Goal: Task Accomplishment & Management: Complete application form

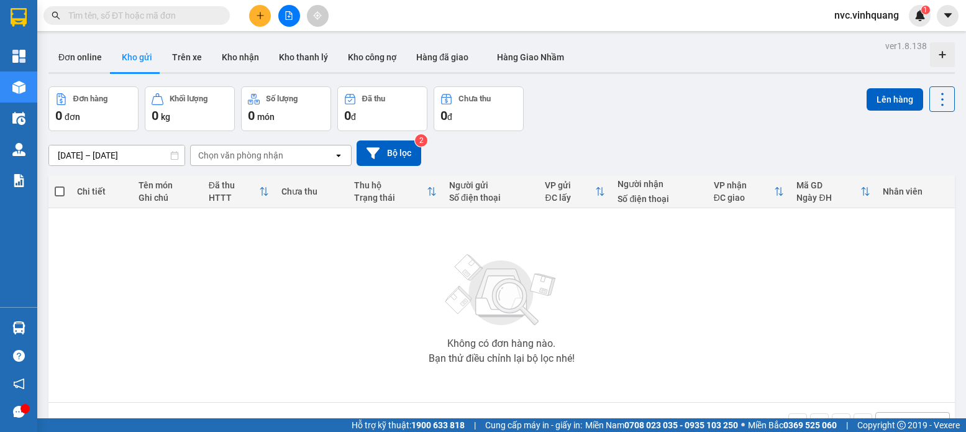
click at [260, 8] on button at bounding box center [260, 16] width 22 height 22
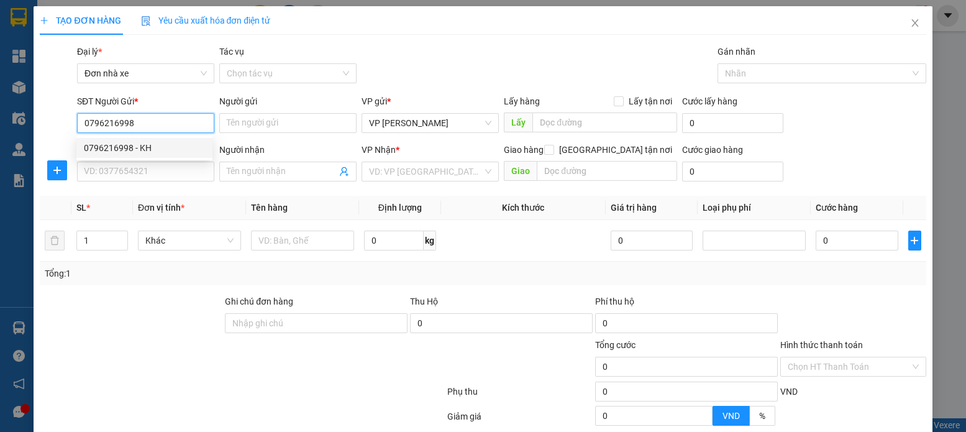
type input "0796216998"
click at [159, 137] on div "0796216998 0796216998 - KH" at bounding box center [144, 147] width 136 height 25
drag, startPoint x: 158, startPoint y: 130, endPoint x: 161, endPoint y: 160, distance: 30.0
click at [158, 129] on input "0796216998" at bounding box center [145, 123] width 137 height 20
click at [152, 152] on div "0796216998 - KH" at bounding box center [144, 148] width 121 height 14
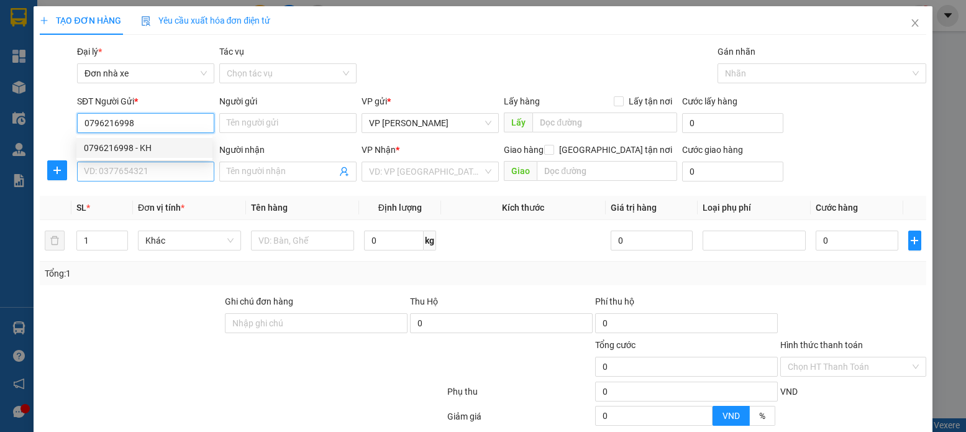
type input "KH"
type input "0945248165"
type input "THÁI"
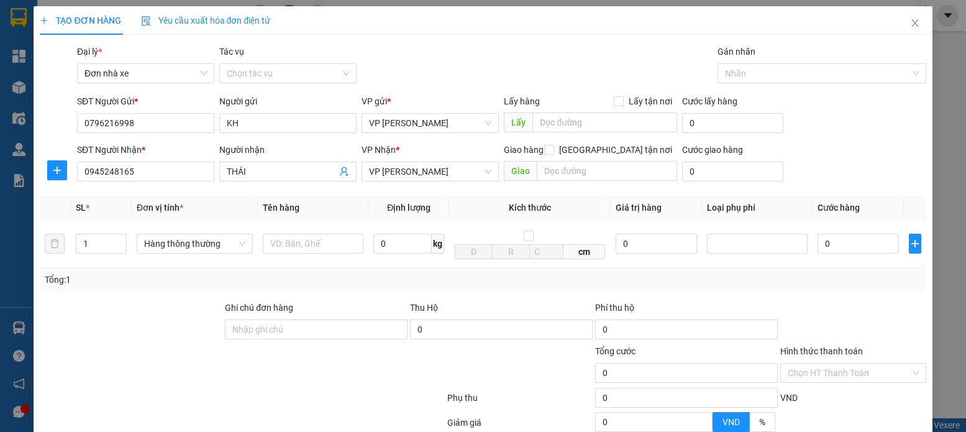
click at [171, 183] on div "SĐT Người Nhận * 0945248165" at bounding box center [145, 164] width 137 height 43
click at [177, 178] on input "0945248165" at bounding box center [145, 171] width 137 height 20
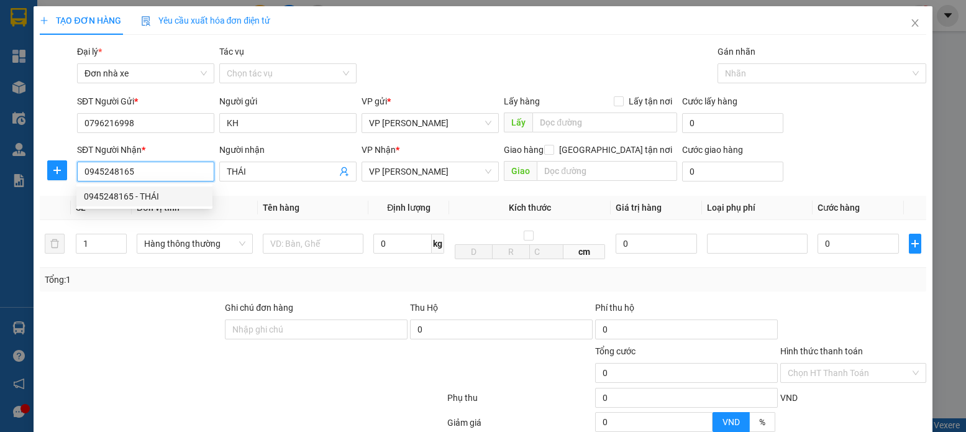
click at [168, 173] on input "0945248165" at bounding box center [145, 171] width 137 height 20
type input "0974158567"
click at [179, 195] on div "0974158567 - chị loan" at bounding box center [144, 196] width 121 height 14
type input "chị loan"
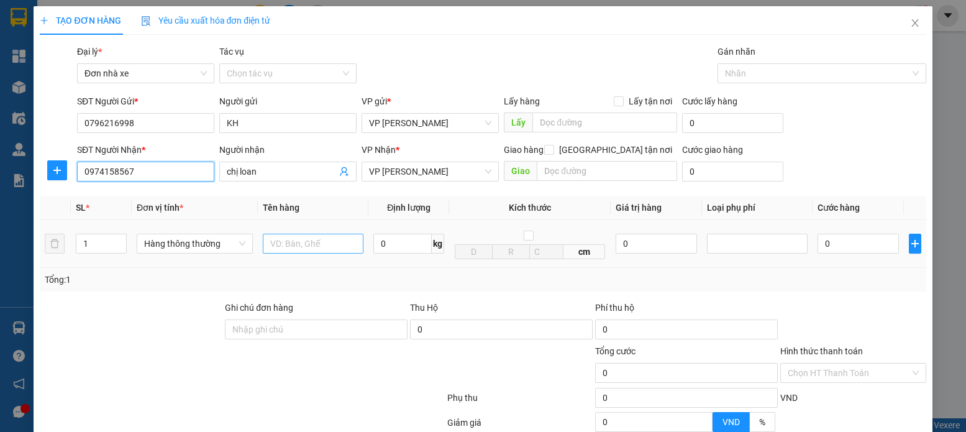
type input "0974158567"
click at [340, 242] on input "text" at bounding box center [313, 243] width 101 height 20
type input "BỌC THÙNG MÁY LỌC"
click at [375, 235] on input "0" at bounding box center [402, 243] width 58 height 20
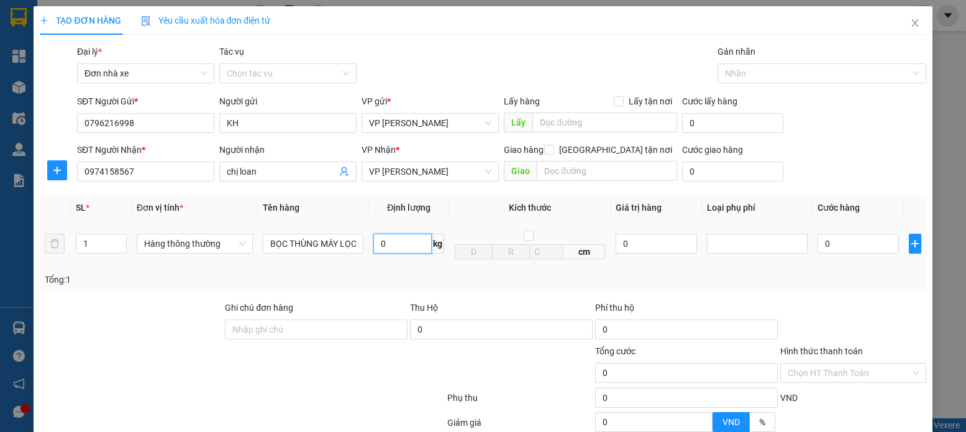
scroll to position [0, 0]
click at [414, 250] on input "0" at bounding box center [402, 243] width 58 height 20
click at [388, 240] on input "0" at bounding box center [402, 243] width 58 height 20
type input "7"
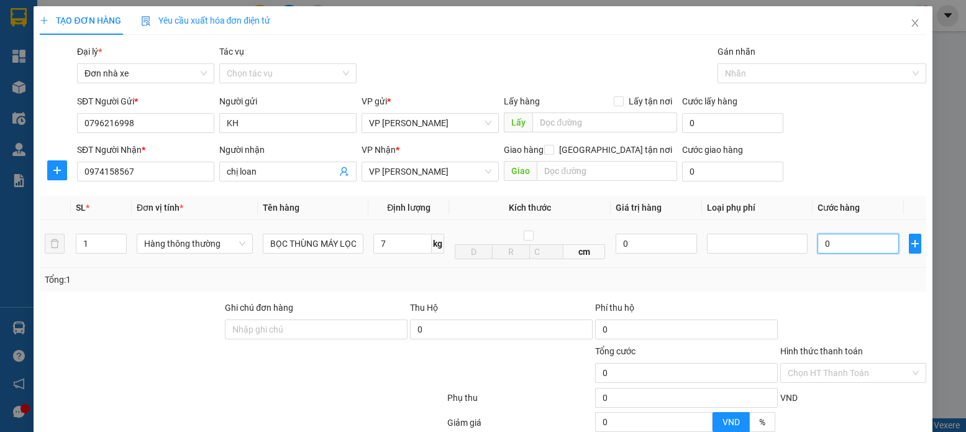
click at [828, 249] on input "0" at bounding box center [857, 243] width 81 height 20
type input "40.000"
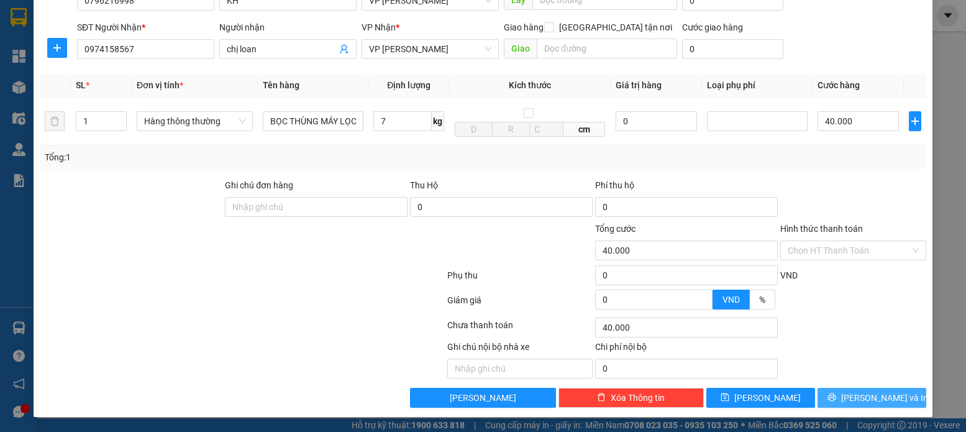
click at [848, 389] on button "[PERSON_NAME] và In" at bounding box center [871, 398] width 109 height 20
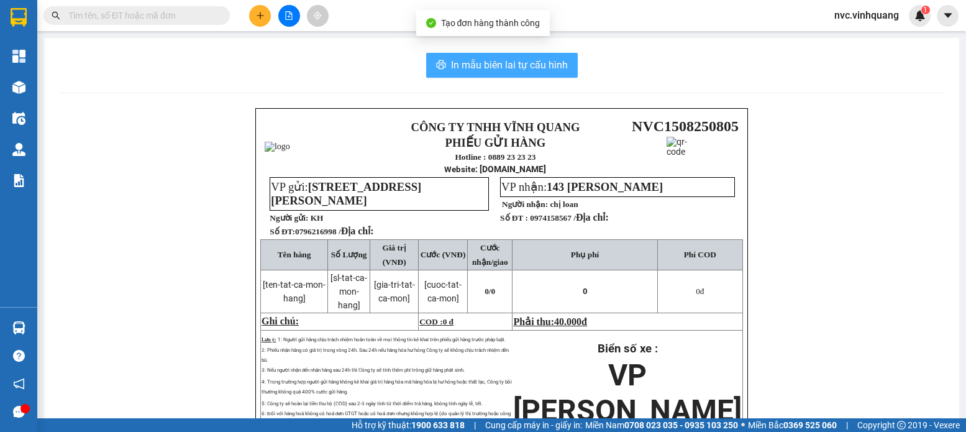
click at [465, 66] on span "In mẫu biên lai tự cấu hình" at bounding box center [509, 65] width 117 height 16
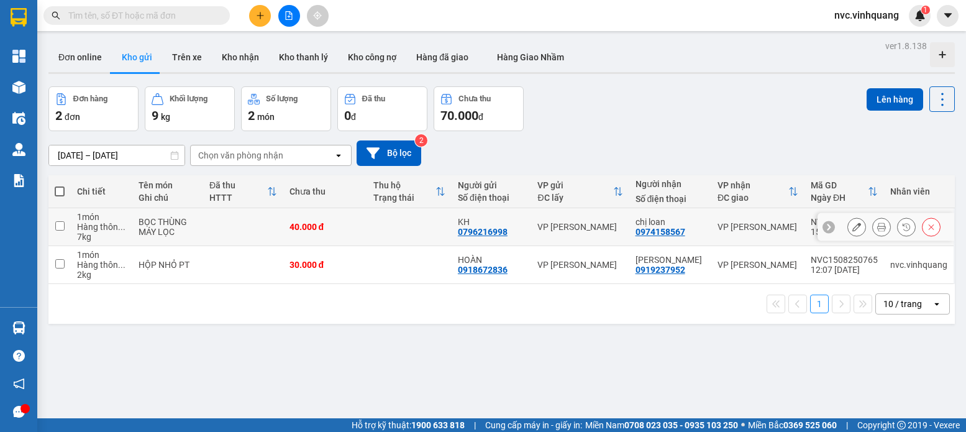
click at [854, 235] on div at bounding box center [856, 226] width 19 height 19
click at [852, 225] on icon at bounding box center [856, 226] width 9 height 9
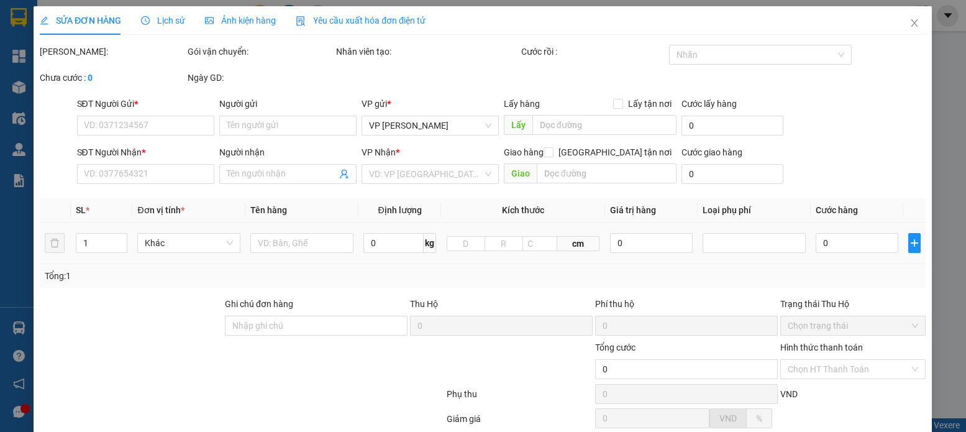
type input "0796216998"
type input "KH"
type input "0974158567"
type input "chị loan"
type input "40.000"
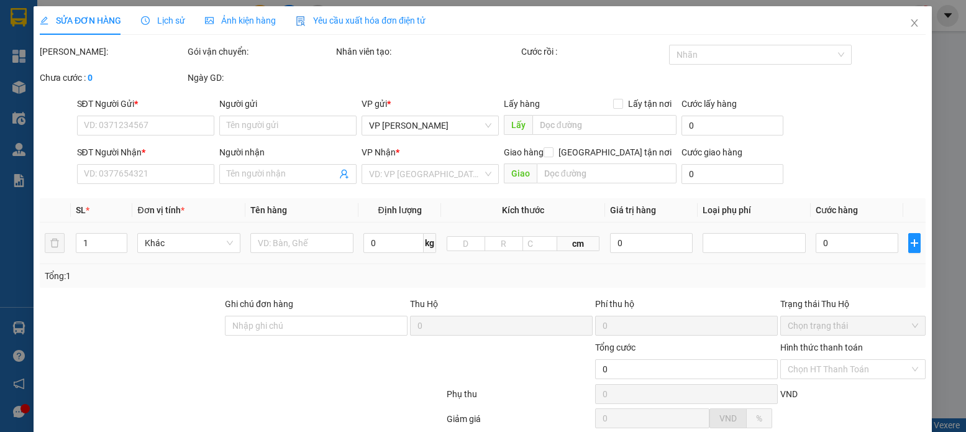
type input "40.000"
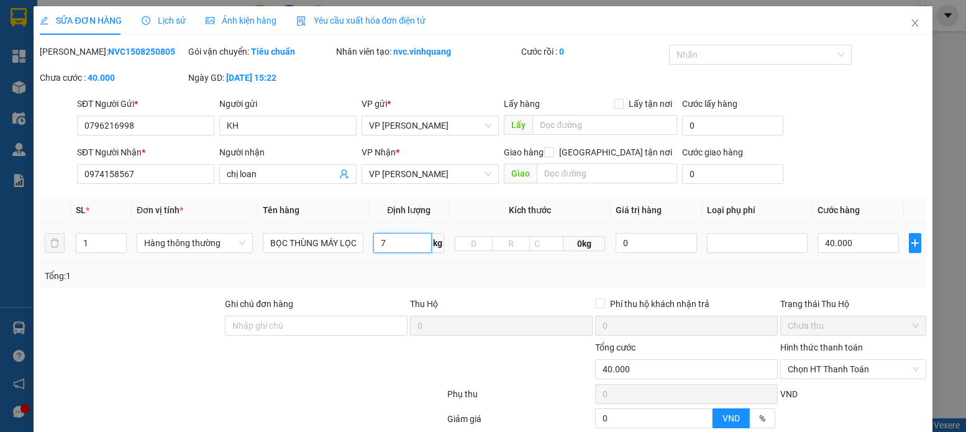
click at [392, 245] on input "7" at bounding box center [402, 243] width 58 height 20
type input "16"
click at [835, 228] on td "40.000" at bounding box center [857, 243] width 91 height 42
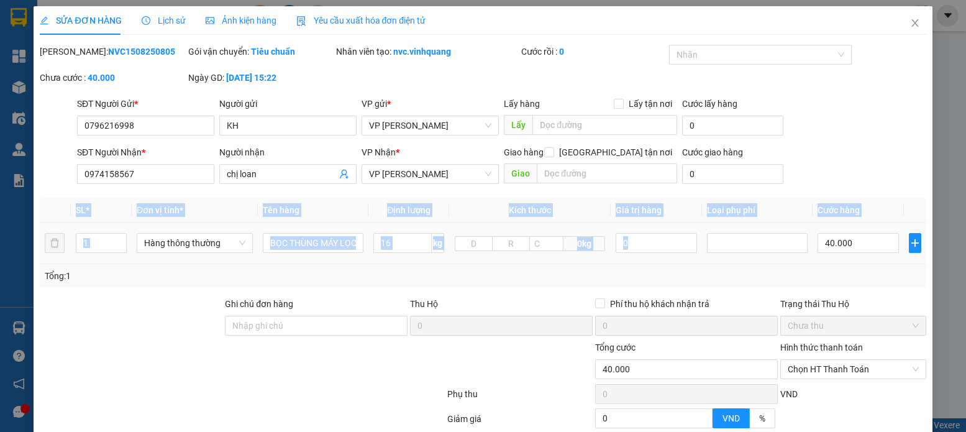
click at [835, 229] on td "40.000" at bounding box center [857, 243] width 91 height 42
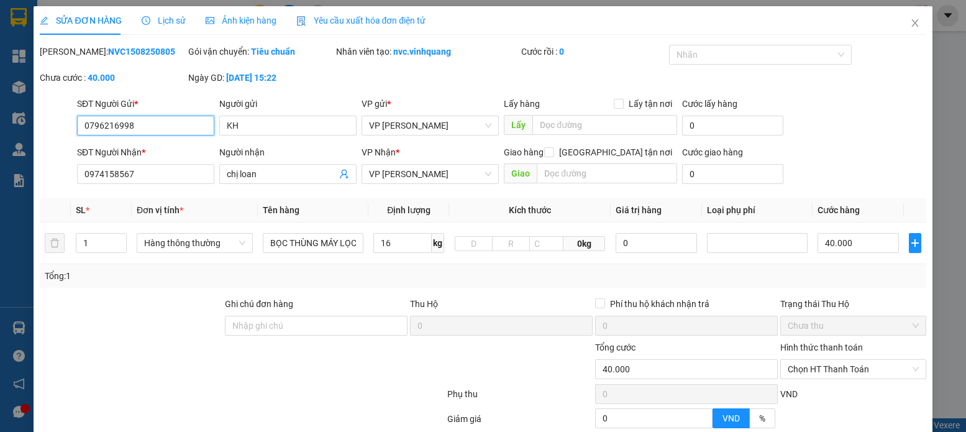
click at [176, 125] on input "0796216998" at bounding box center [145, 126] width 137 height 20
click at [910, 28] on icon "close" at bounding box center [915, 23] width 10 height 10
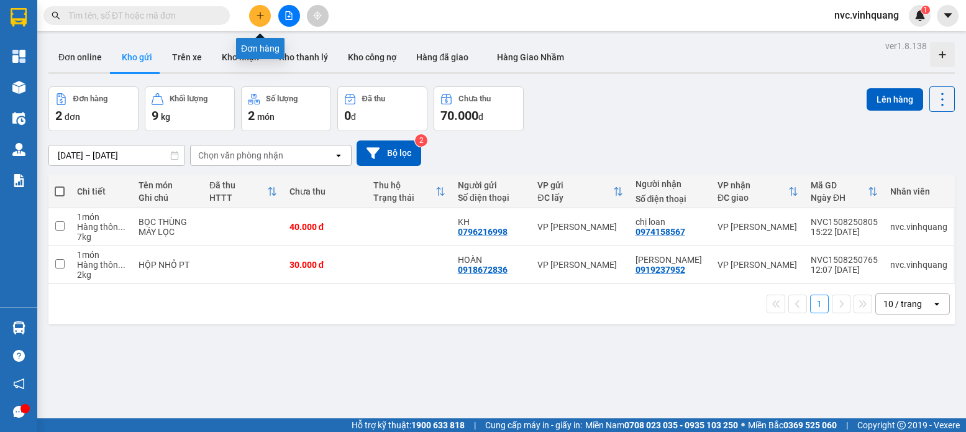
click at [263, 14] on icon "plus" at bounding box center [260, 15] width 9 height 9
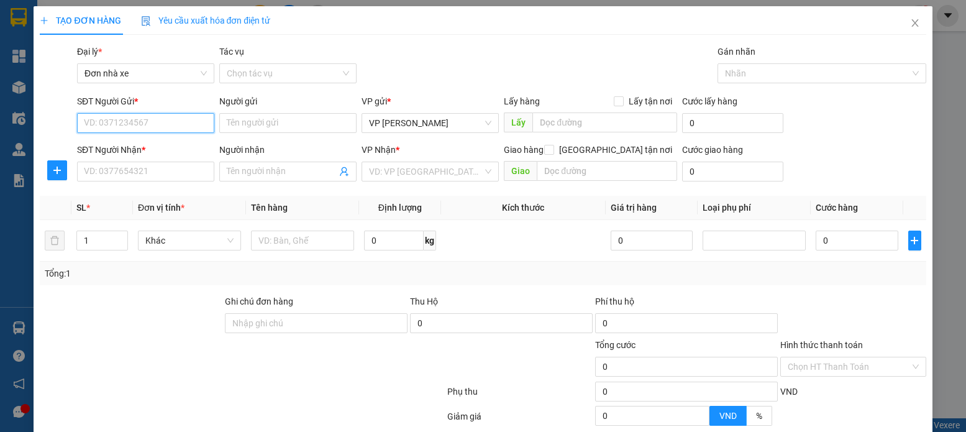
paste input "0796216998"
type input "0796216998"
click at [160, 150] on div "0796216998 - KH" at bounding box center [144, 148] width 121 height 14
type input "KH"
type input "0974158567"
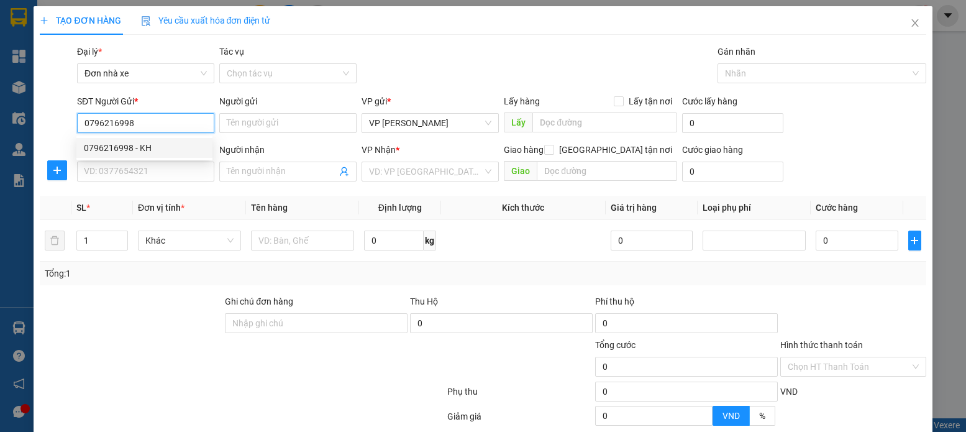
type input "chị loan"
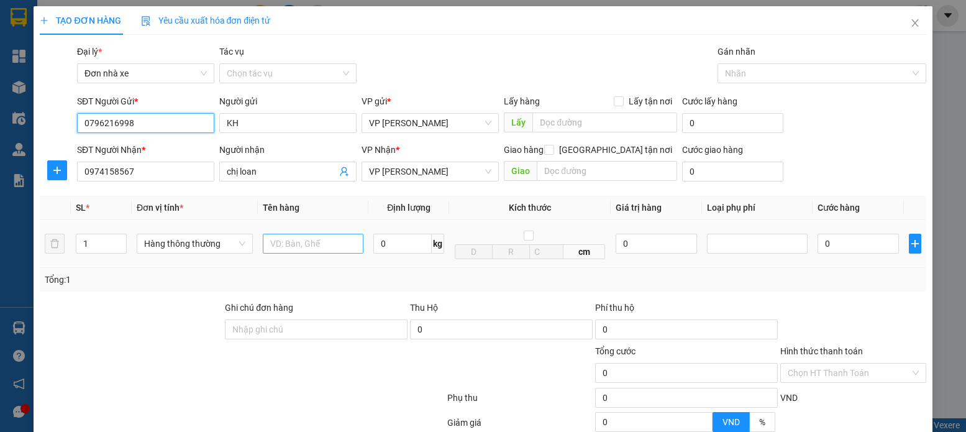
type input "0796216998"
click at [320, 245] on input "text" at bounding box center [313, 243] width 101 height 20
type input "bọc thùng máy lọc"
type input "16"
click at [830, 257] on td "0" at bounding box center [857, 244] width 91 height 48
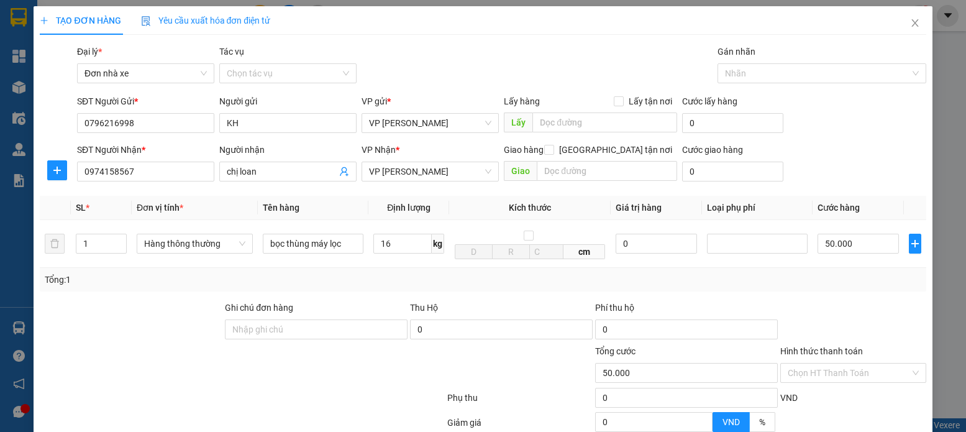
type input "50.000"
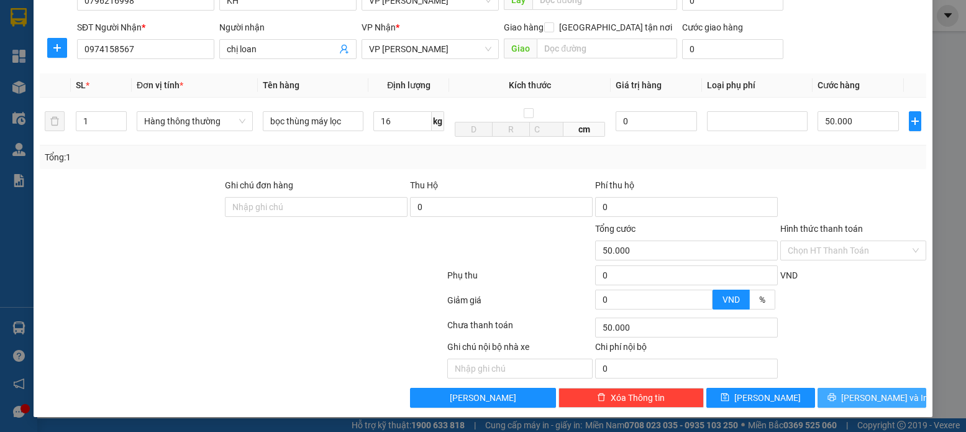
click at [838, 390] on button "[PERSON_NAME] và In" at bounding box center [871, 398] width 109 height 20
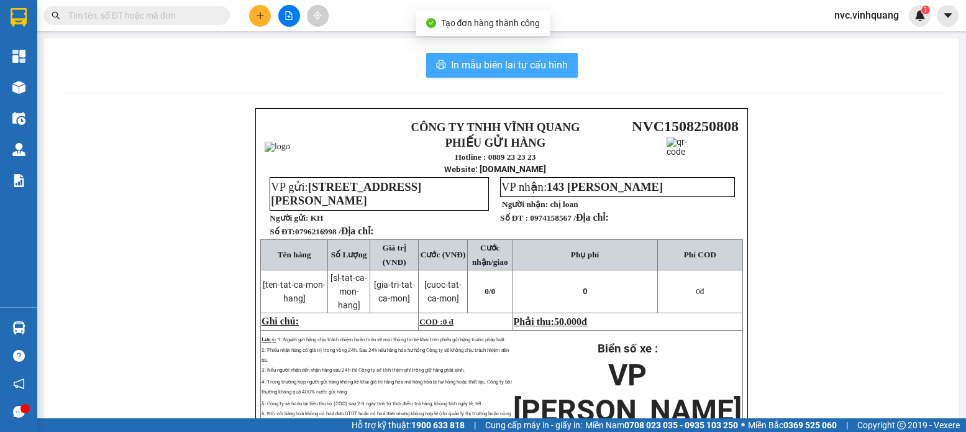
click at [525, 58] on span "In mẫu biên lai tự cấu hình" at bounding box center [509, 65] width 117 height 16
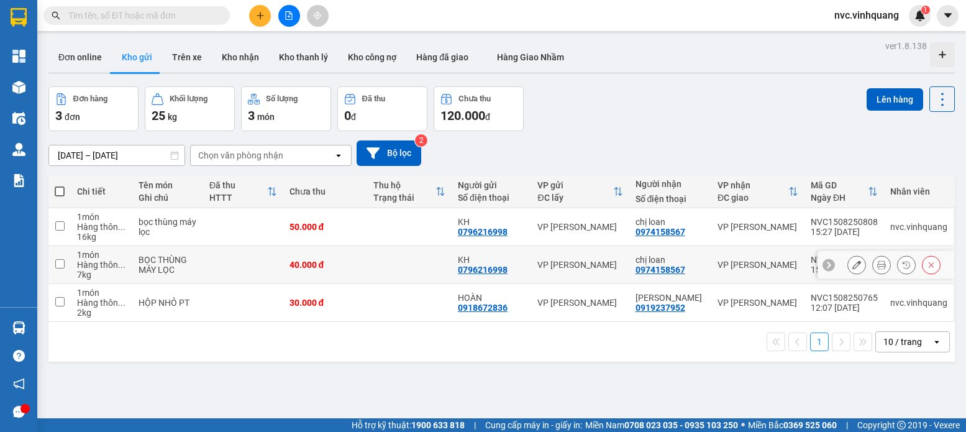
drag, startPoint x: 915, startPoint y: 265, endPoint x: 923, endPoint y: 264, distance: 8.2
click at [922, 265] on button at bounding box center [930, 265] width 17 height 22
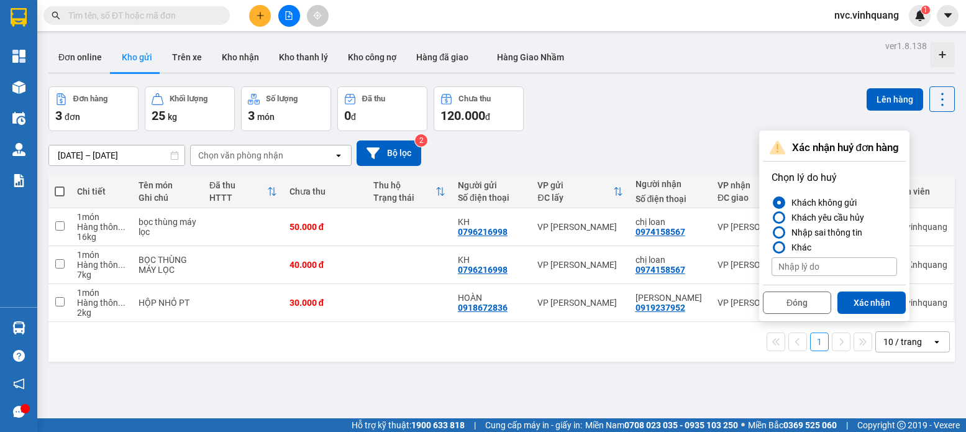
click at [805, 237] on div "Nhập sai thông tin" at bounding box center [824, 232] width 76 height 15
click at [771, 232] on input "Nhập sai thông tin" at bounding box center [771, 232] width 0 height 0
click at [848, 298] on button "Xác nhận" at bounding box center [871, 302] width 68 height 22
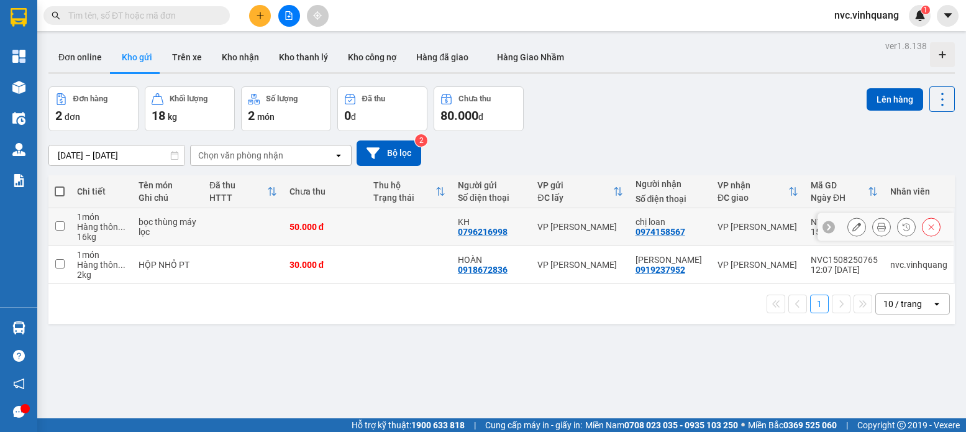
drag, startPoint x: 222, startPoint y: 235, endPoint x: 211, endPoint y: 294, distance: 60.7
click at [222, 262] on tbody "1 món Hàng thôn ... 16 kg bọc thùng máy lọc 50.000 đ KH 0796216998 VP [PERSON_N…" at bounding box center [501, 246] width 906 height 76
click at [211, 294] on div "1 10 / trang open" at bounding box center [501, 303] width 896 height 21
click at [234, 237] on td at bounding box center [243, 227] width 80 height 38
checkbox input "true"
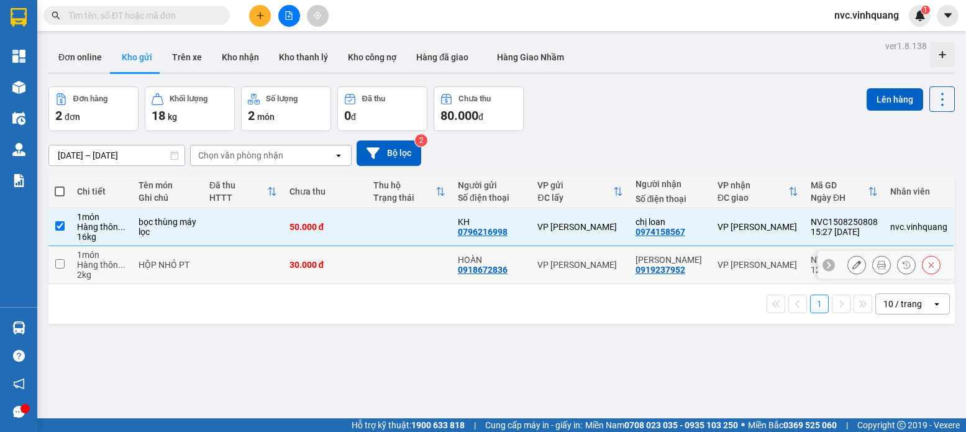
click at [267, 268] on td at bounding box center [243, 265] width 80 height 38
checkbox input "true"
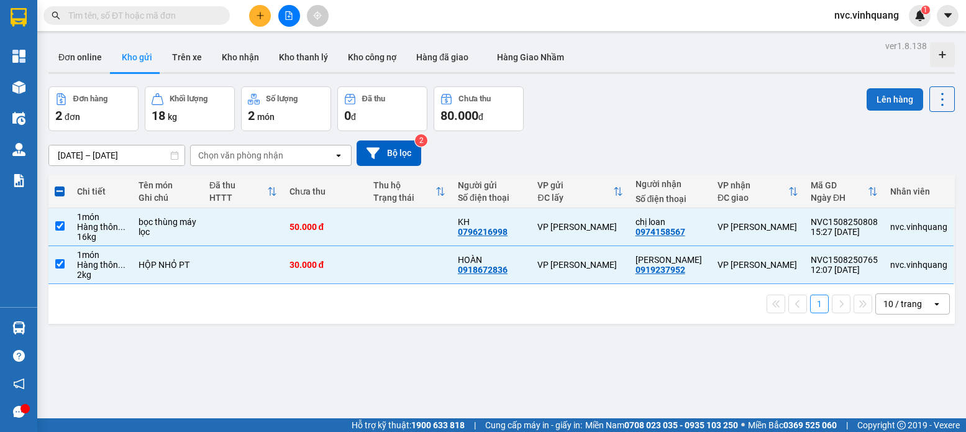
click at [877, 102] on button "Lên hàng" at bounding box center [894, 99] width 57 height 22
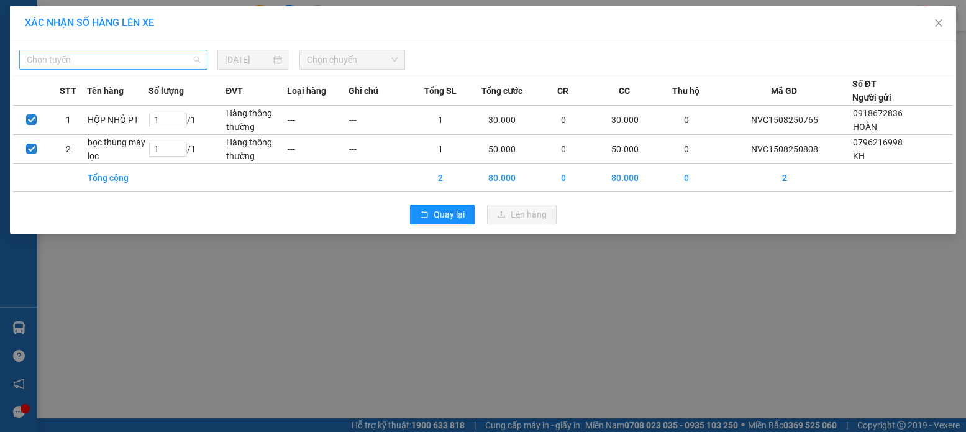
click at [145, 60] on span "Chọn tuyến" at bounding box center [113, 59] width 173 height 19
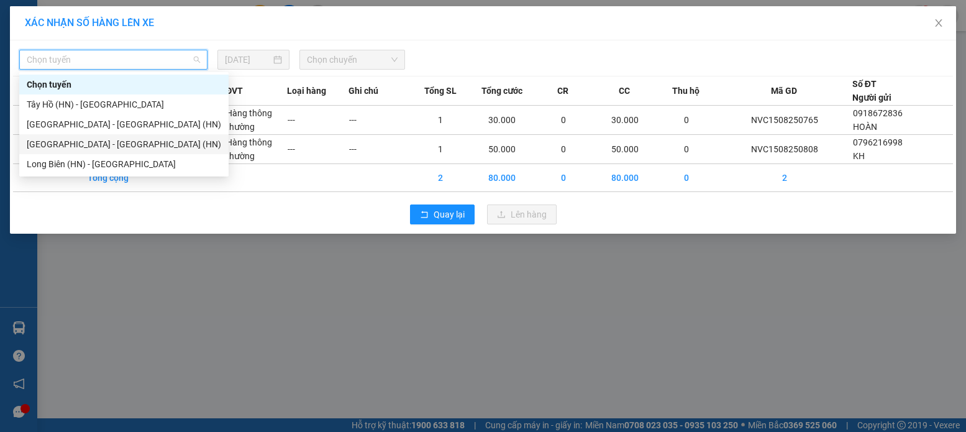
click at [89, 156] on div "Long Biên (HN) - [GEOGRAPHIC_DATA]" at bounding box center [123, 164] width 209 height 20
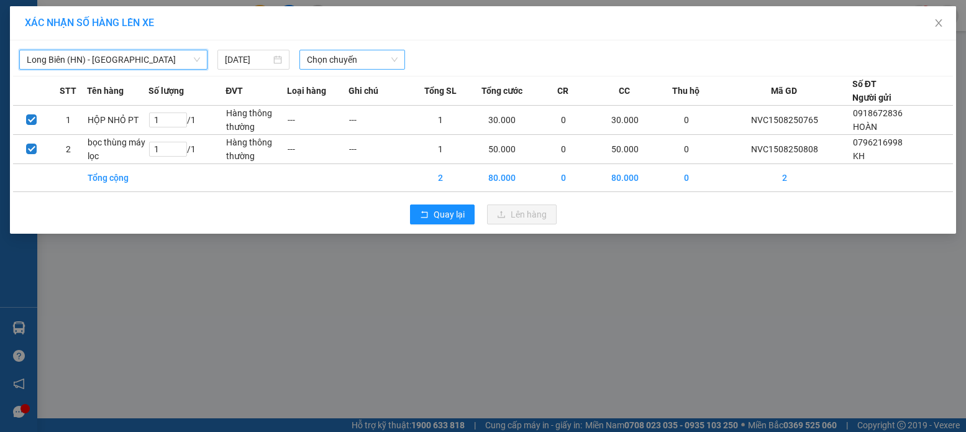
click at [355, 59] on span "Chọn chuyến" at bounding box center [352, 59] width 91 height 19
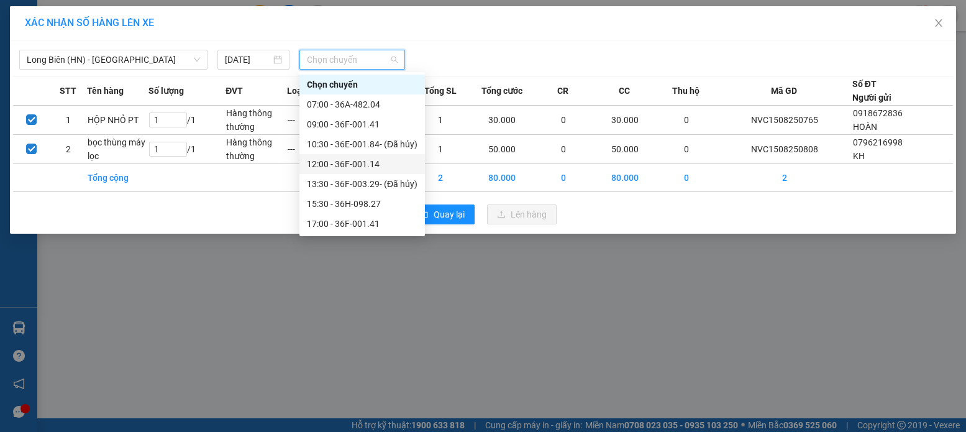
scroll to position [40, 0]
click at [379, 161] on div "15:30 - 36H-098.27" at bounding box center [362, 164] width 111 height 14
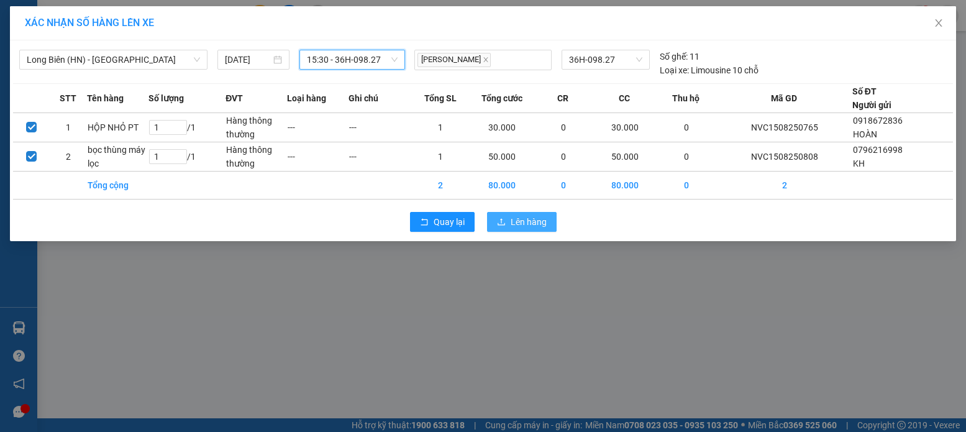
click at [540, 221] on span "Lên hàng" at bounding box center [528, 222] width 36 height 14
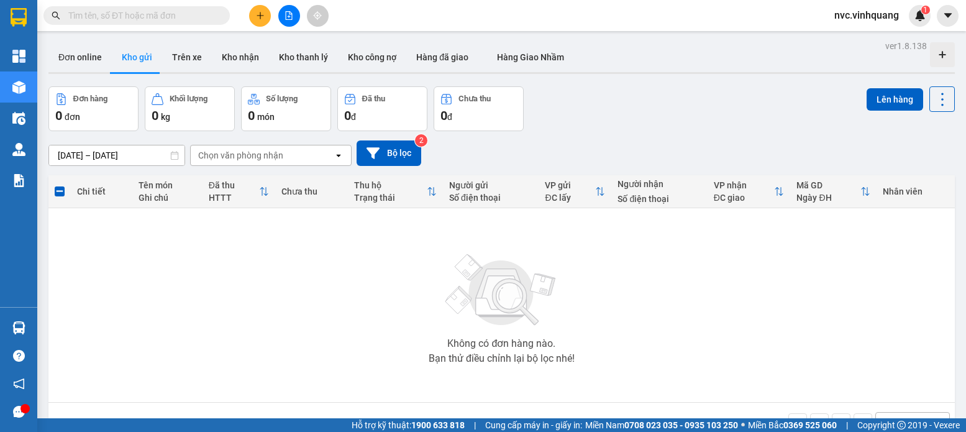
click at [254, 21] on button at bounding box center [260, 16] width 22 height 22
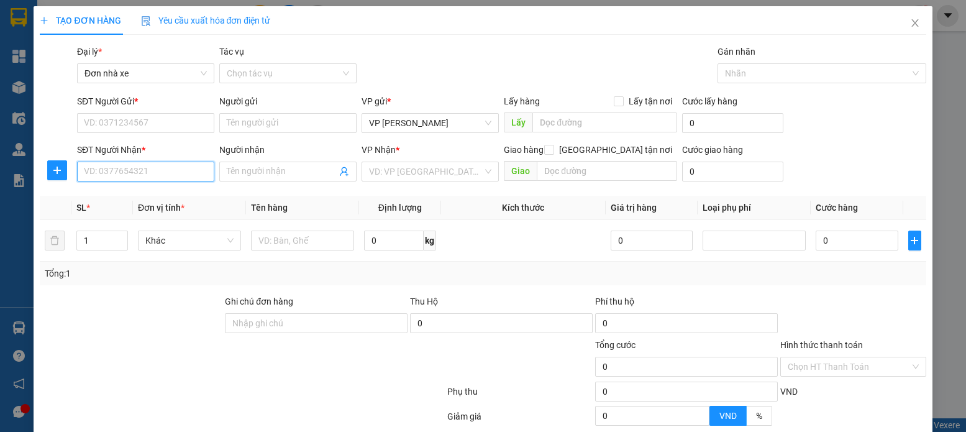
paste input "0985642222"
type input "0985642222"
click at [159, 201] on div "0985642222 - TUẤN" at bounding box center [144, 196] width 121 height 14
type input "TUẤN"
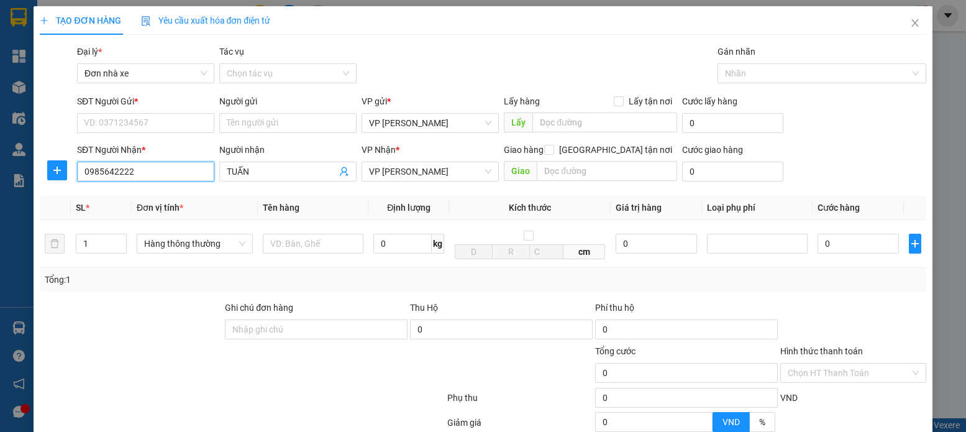
type input "0985642222"
click at [153, 133] on div "SĐT Người Gửi * VD: 0371234567" at bounding box center [145, 115] width 137 height 43
click at [159, 125] on input "SĐT Người Gửi *" at bounding box center [145, 123] width 137 height 20
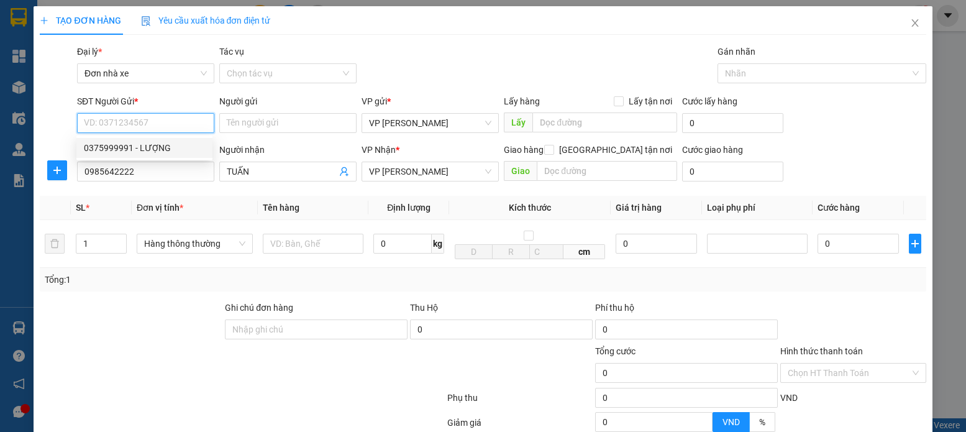
click at [153, 150] on div "0375999991 - LƯỢNG" at bounding box center [144, 148] width 121 height 14
type input "0375999991"
type input "LƯỢNG"
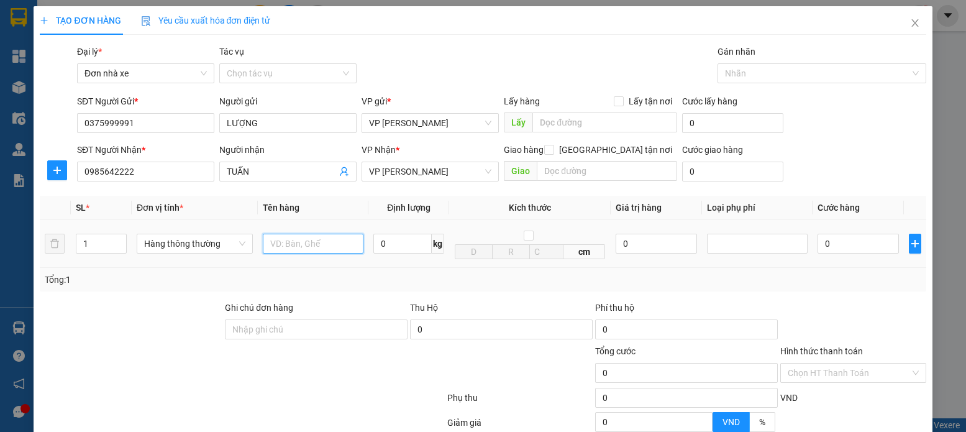
click at [320, 243] on input "text" at bounding box center [313, 243] width 101 height 20
type input "HỘP LK"
click at [374, 240] on input "0" at bounding box center [402, 243] width 58 height 20
type input "0.5"
drag, startPoint x: 836, startPoint y: 249, endPoint x: 870, endPoint y: 192, distance: 66.6
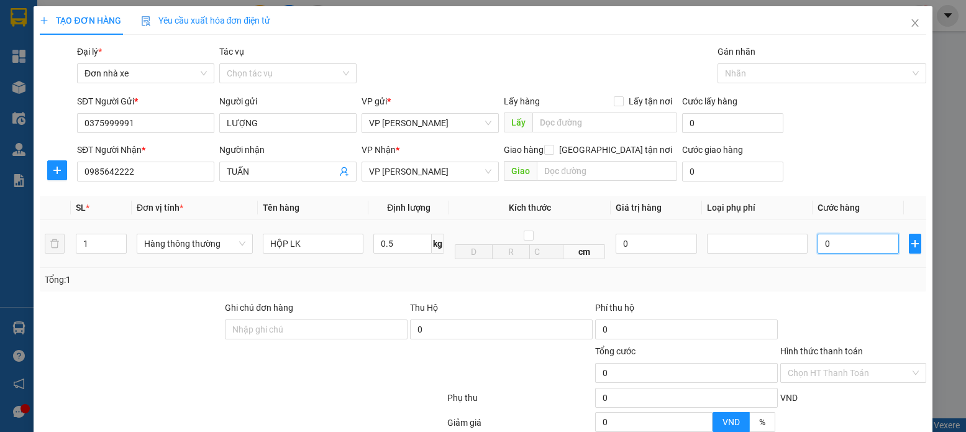
click at [838, 249] on input "0" at bounding box center [857, 243] width 81 height 20
type input "30.000"
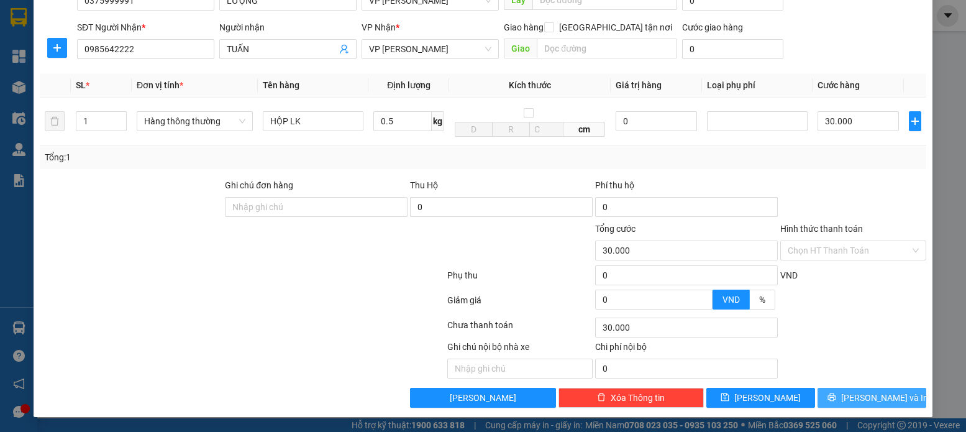
click at [877, 394] on span "[PERSON_NAME] và In" at bounding box center [884, 398] width 87 height 14
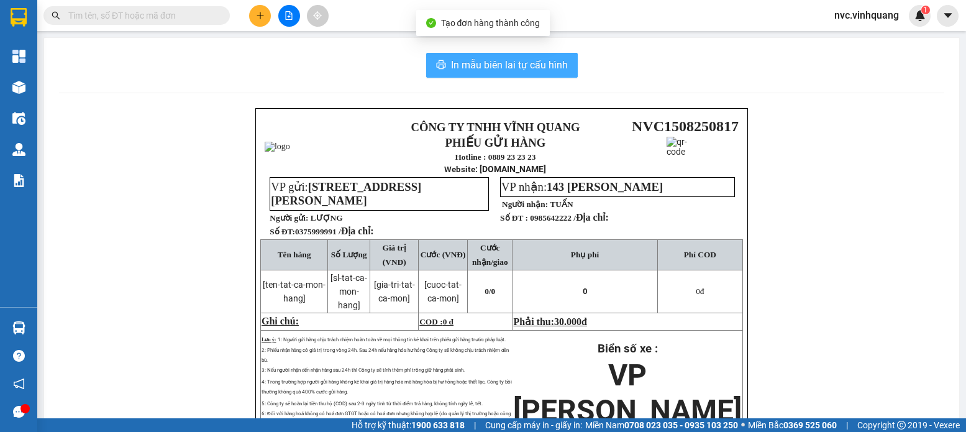
click at [538, 67] on span "In mẫu biên lai tự cấu hình" at bounding box center [509, 65] width 117 height 16
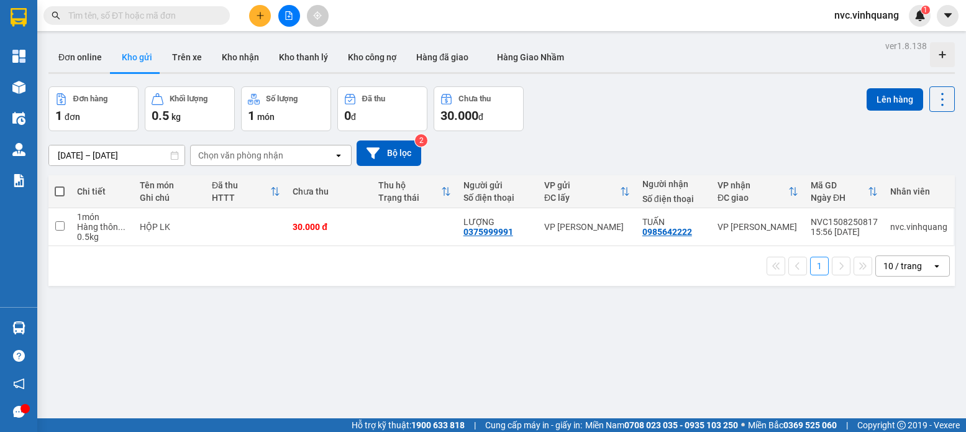
click at [514, 335] on div "ver 1.8.138 Đơn online Kho gửi Trên xe Kho nhận Kho thanh lý Kho công nợ Hàng đ…" at bounding box center [501, 253] width 916 height 432
